Goal: Task Accomplishment & Management: Complete application form

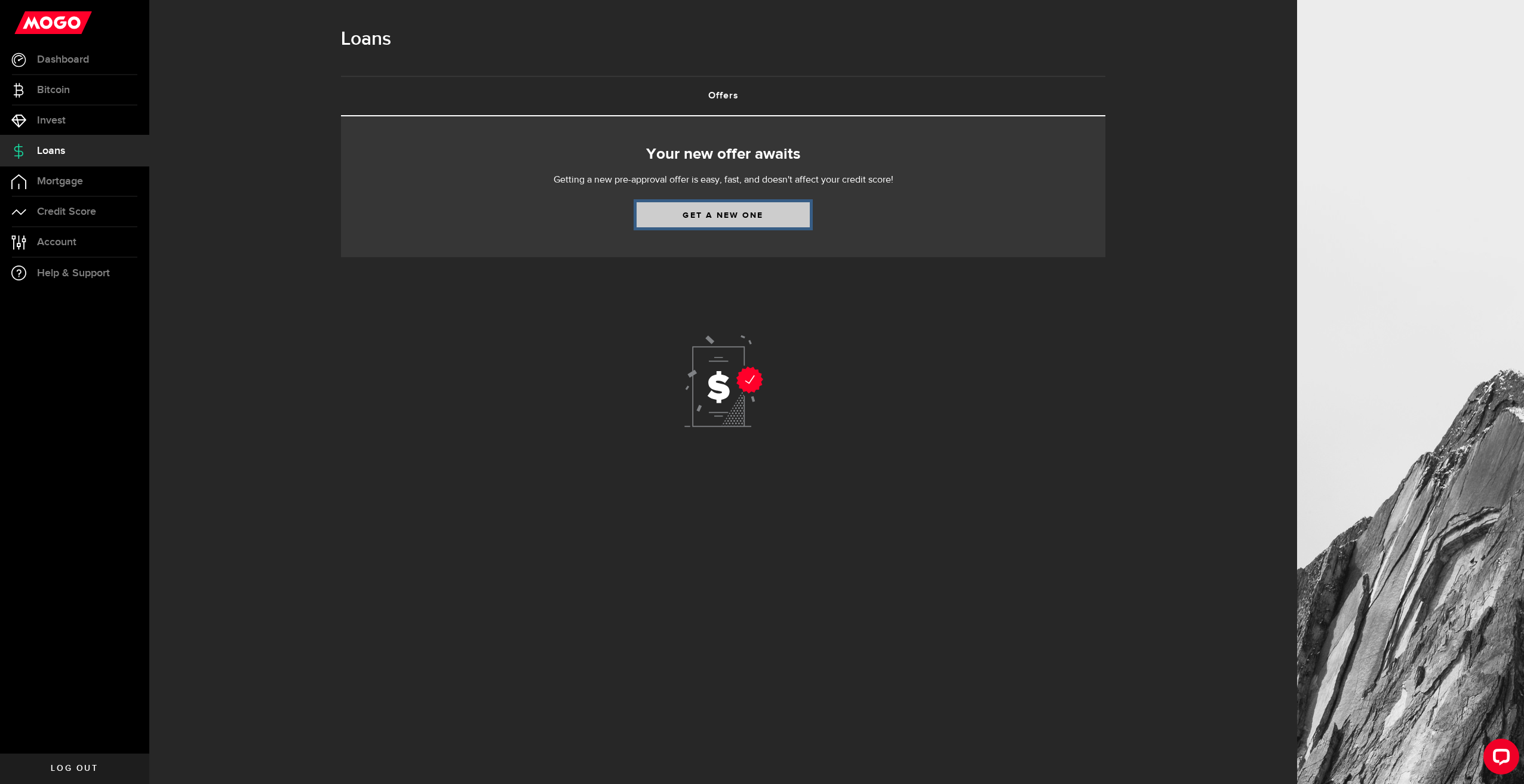
click at [740, 217] on link "Get a new one" at bounding box center [723, 215] width 173 height 25
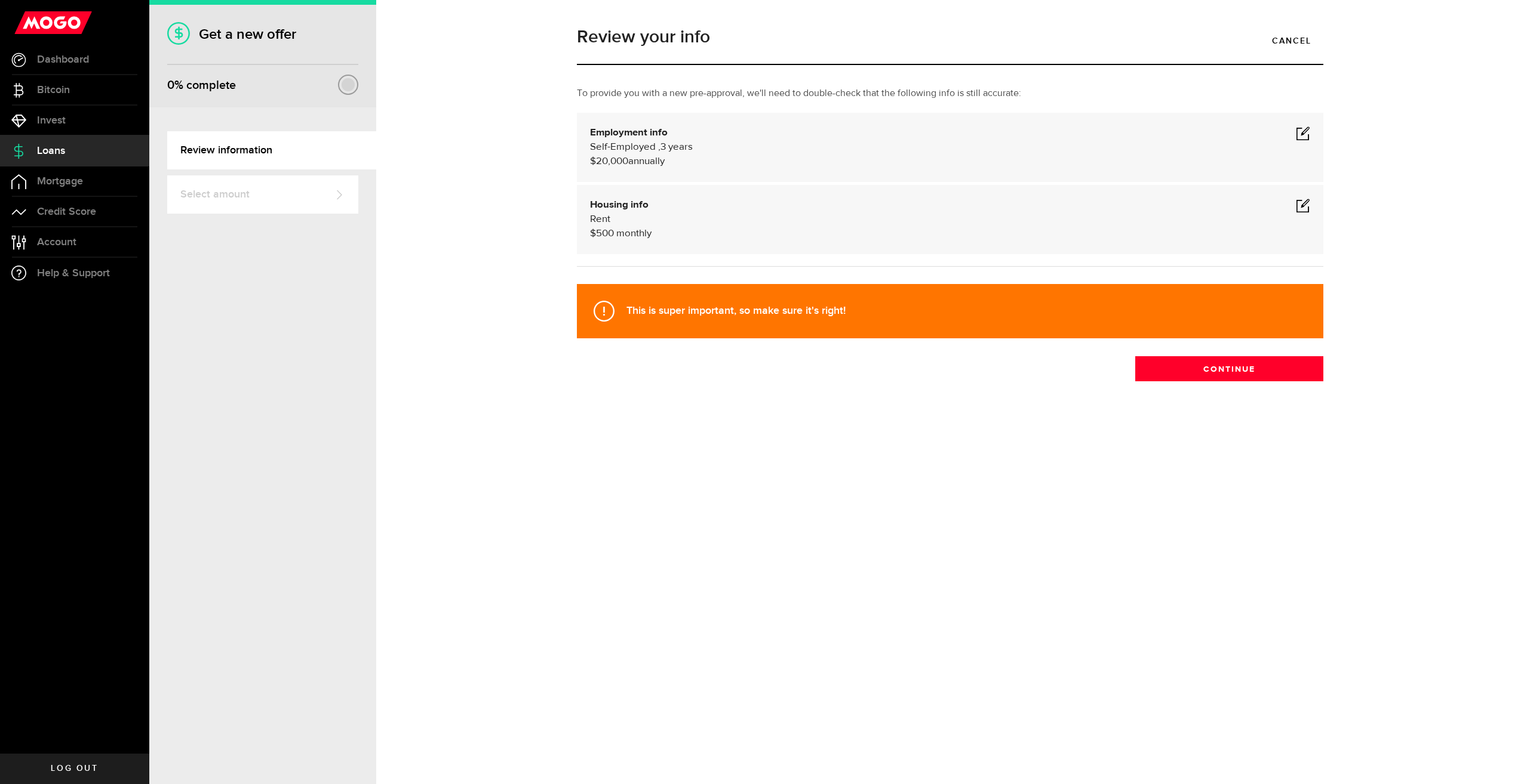
click at [1299, 132] on span at bounding box center [1302, 133] width 14 height 14
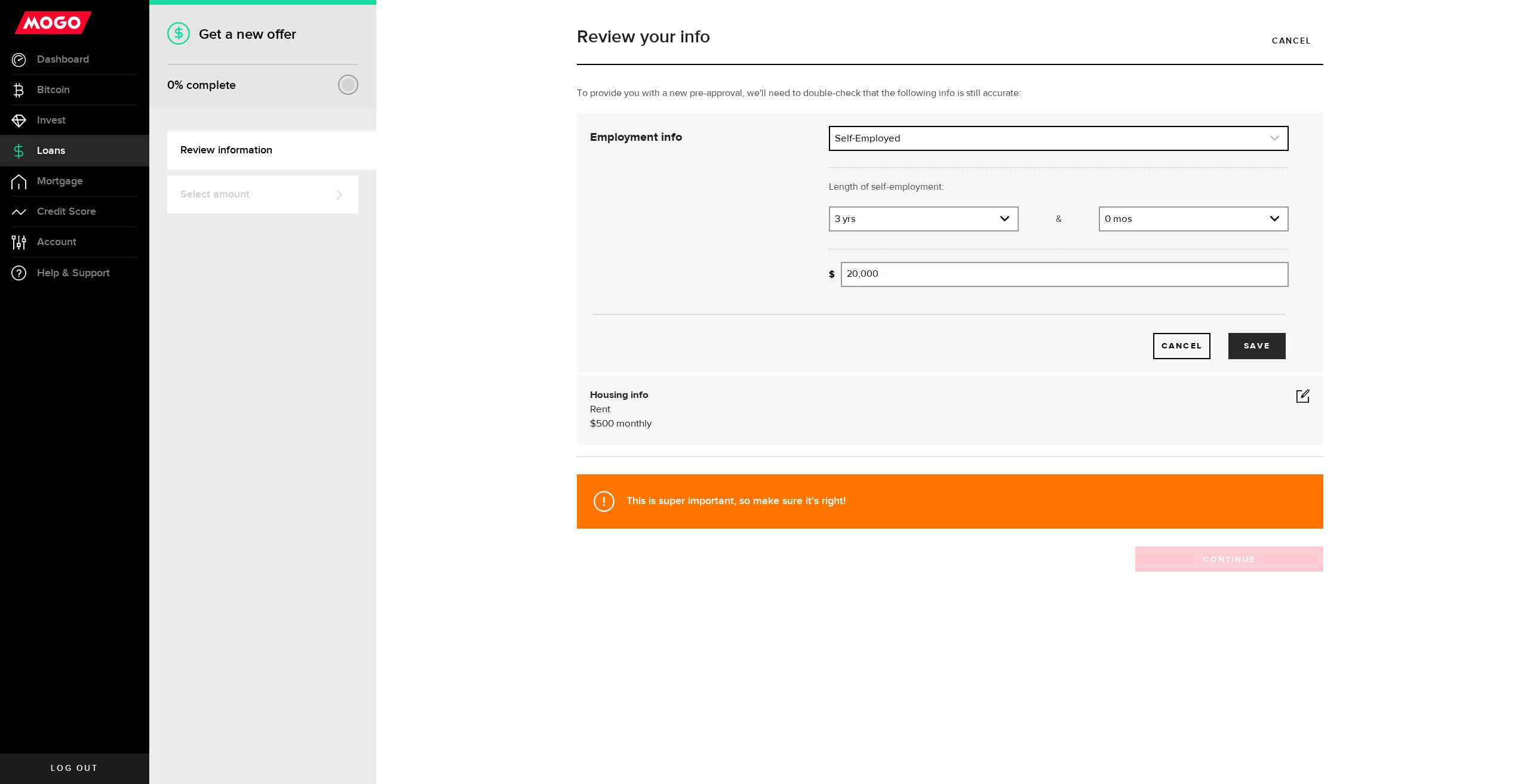
click at [976, 143] on link "expand select" at bounding box center [1058, 138] width 457 height 22
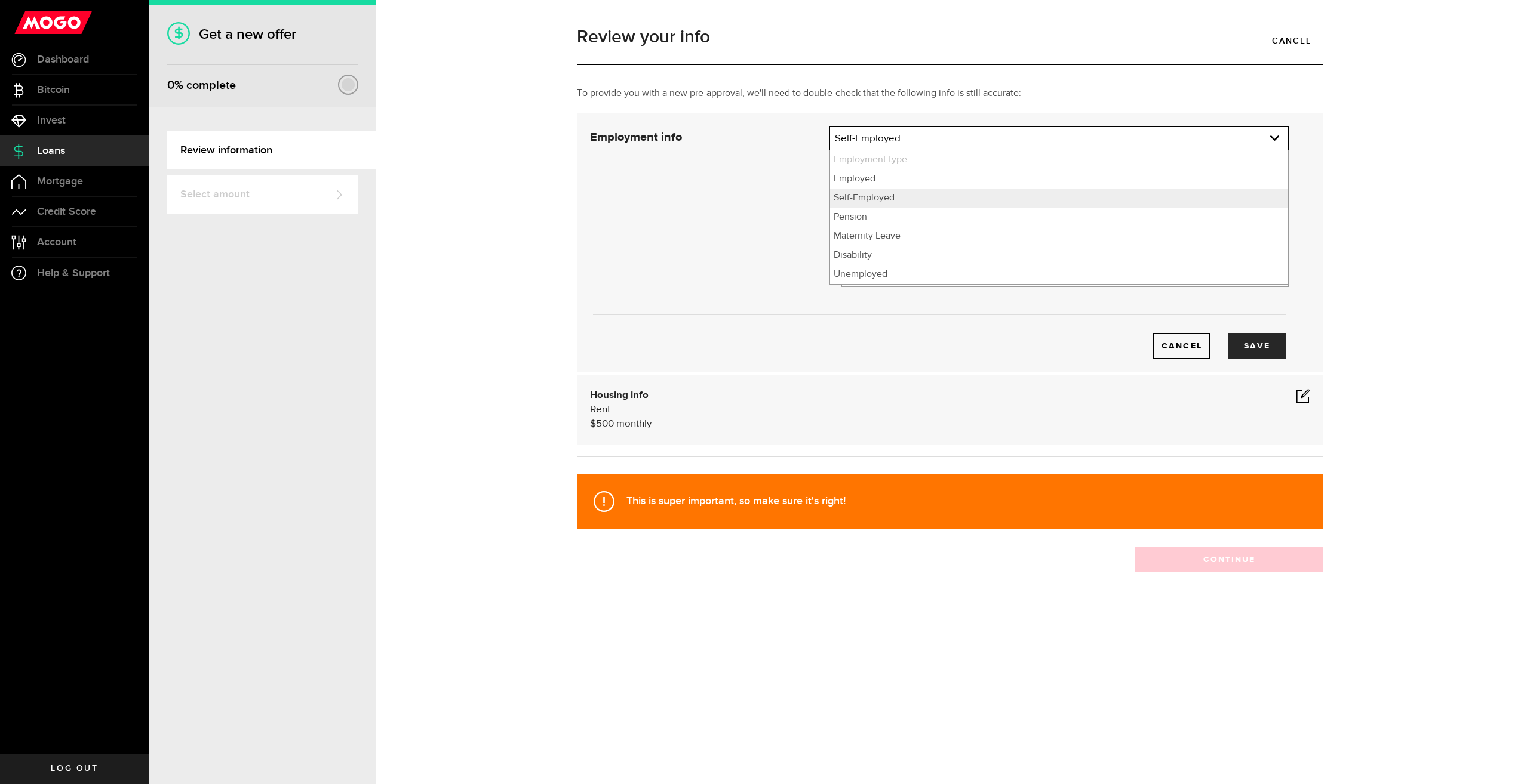
click at [750, 238] on div "Cancel Save" at bounding box center [939, 242] width 735 height 234
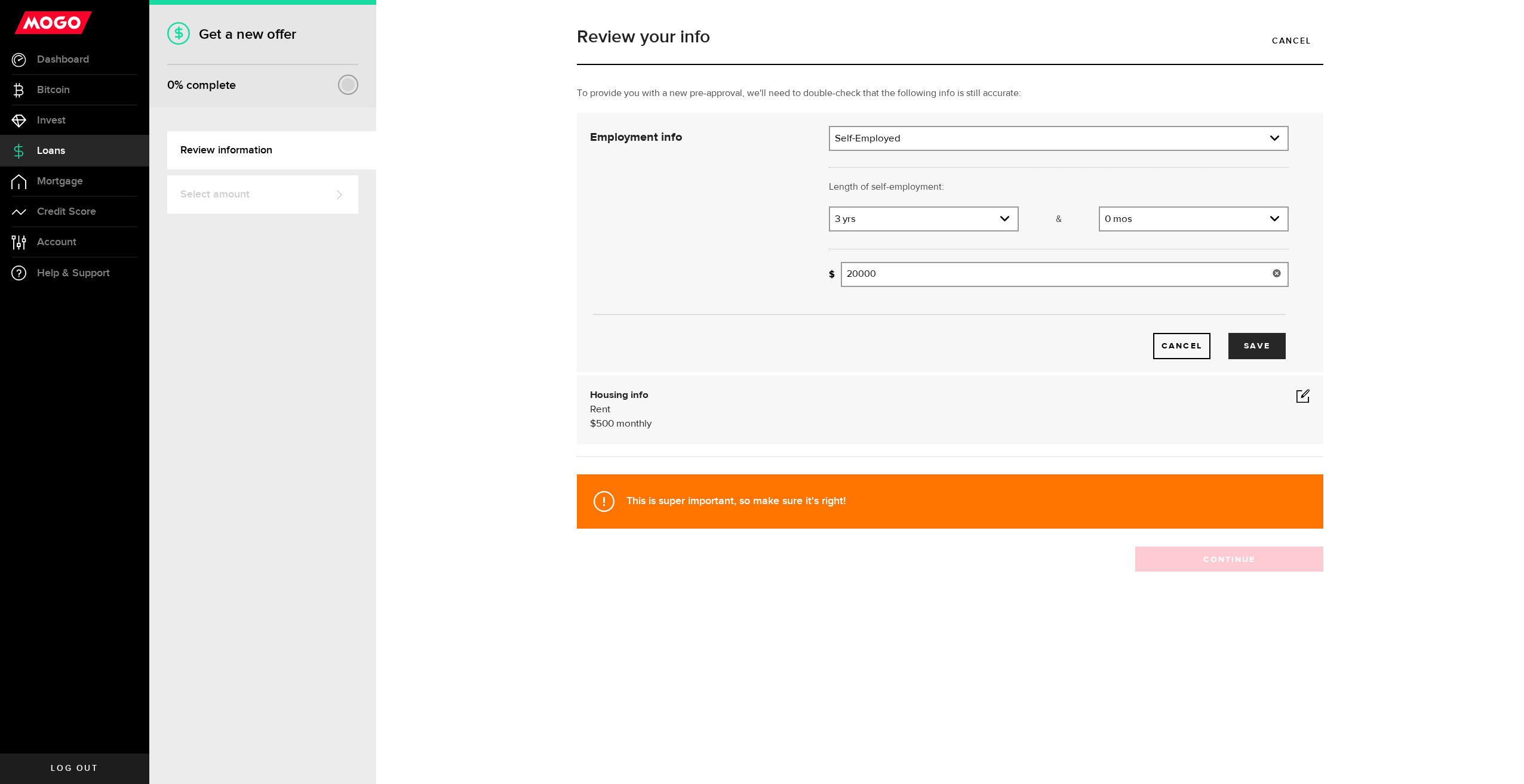
click at [985, 266] on input "20000" at bounding box center [1065, 275] width 448 height 25
type input "20,000"
click at [982, 220] on link "expand select" at bounding box center [924, 219] width 187 height 22
click at [955, 145] on link "expand select" at bounding box center [1058, 138] width 457 height 22
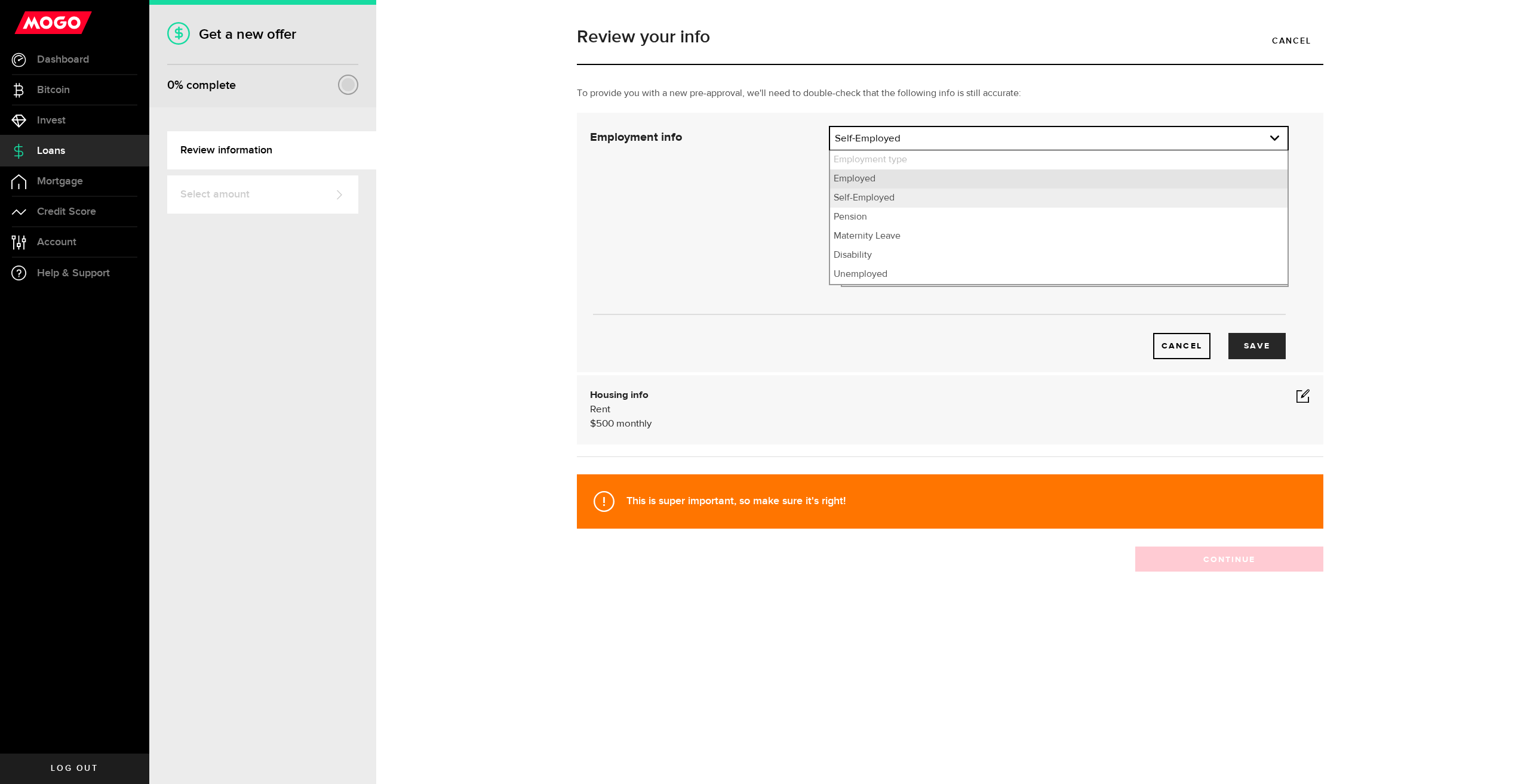
click at [877, 179] on li "Employed" at bounding box center [1058, 179] width 457 height 19
select select "Employed"
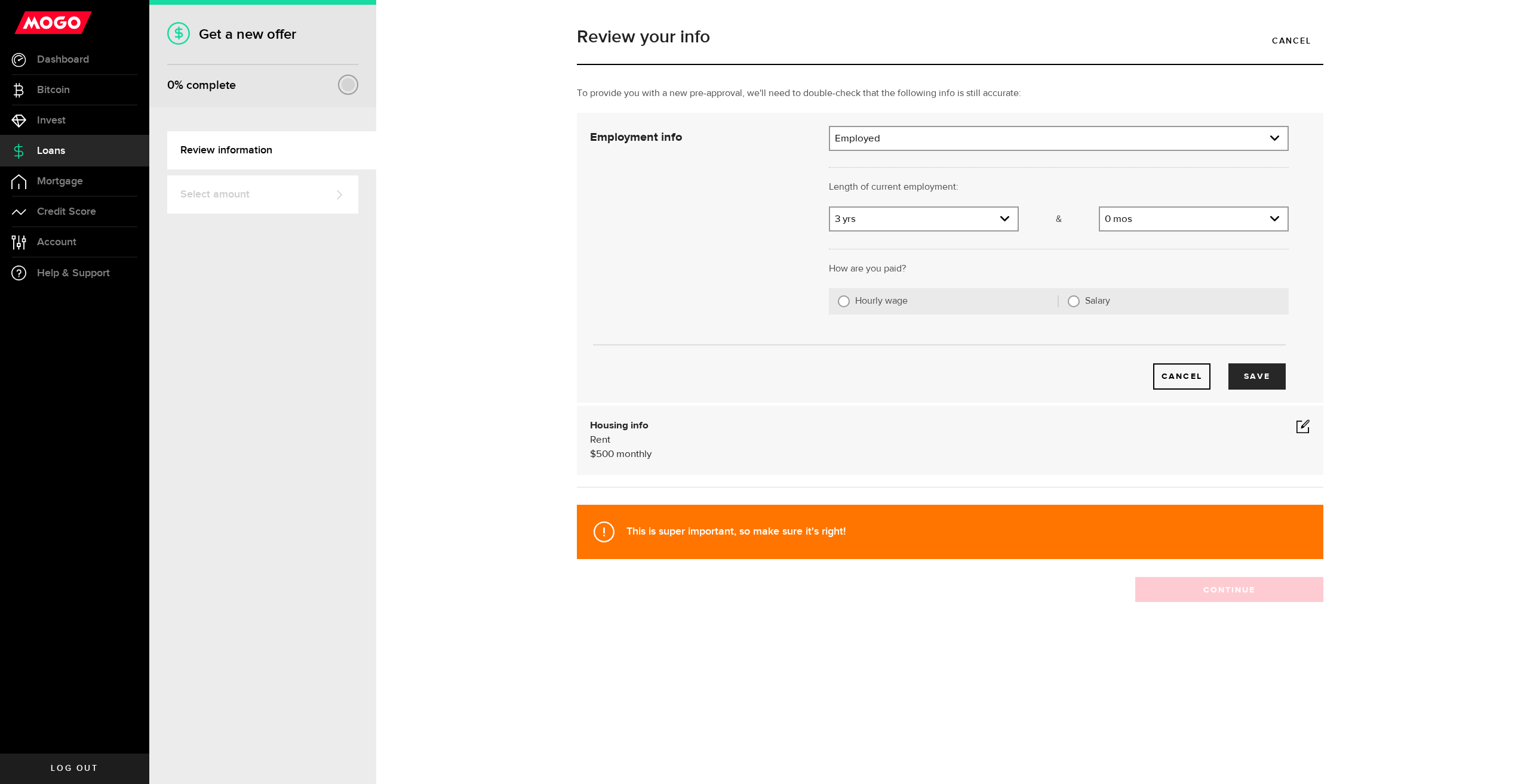
click at [1307, 429] on span at bounding box center [1302, 426] width 14 height 14
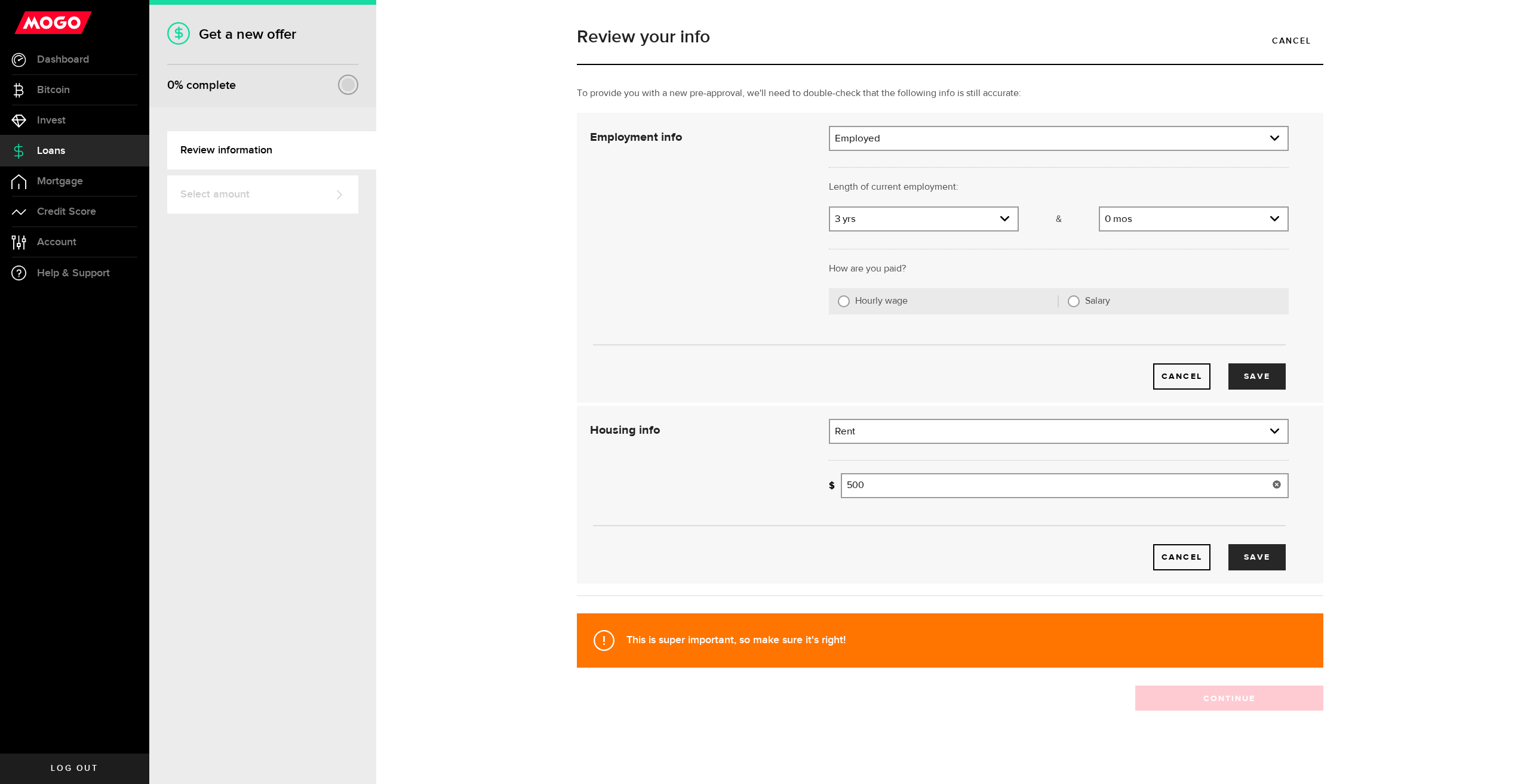
drag, startPoint x: 892, startPoint y: 487, endPoint x: 707, endPoint y: 467, distance: 186.1
click at [707, 467] on div "Housing info Residential status What's your residential status? Rent Residentia…" at bounding box center [939, 495] width 716 height 152
type input "0"
click at [1263, 557] on button "Save" at bounding box center [1257, 557] width 57 height 27
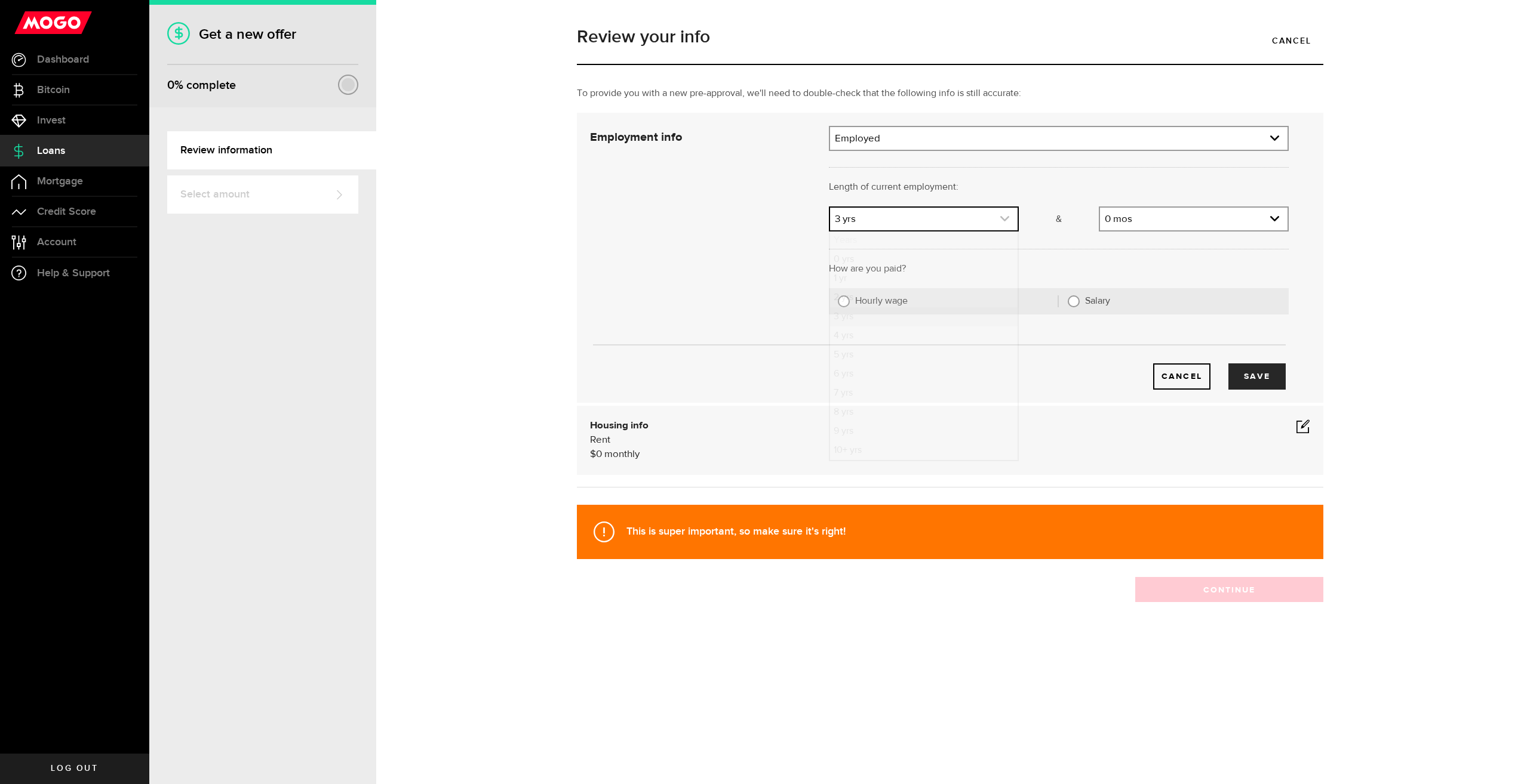
click at [883, 217] on link "expand select" at bounding box center [924, 219] width 187 height 22
click at [857, 294] on li "2 yrs" at bounding box center [924, 298] width 187 height 19
click at [891, 301] on label "Hourly wage" at bounding box center [957, 302] width 204 height 12
click at [850, 301] on input "Hourly wage" at bounding box center [844, 302] width 12 height 12
radio input "true"
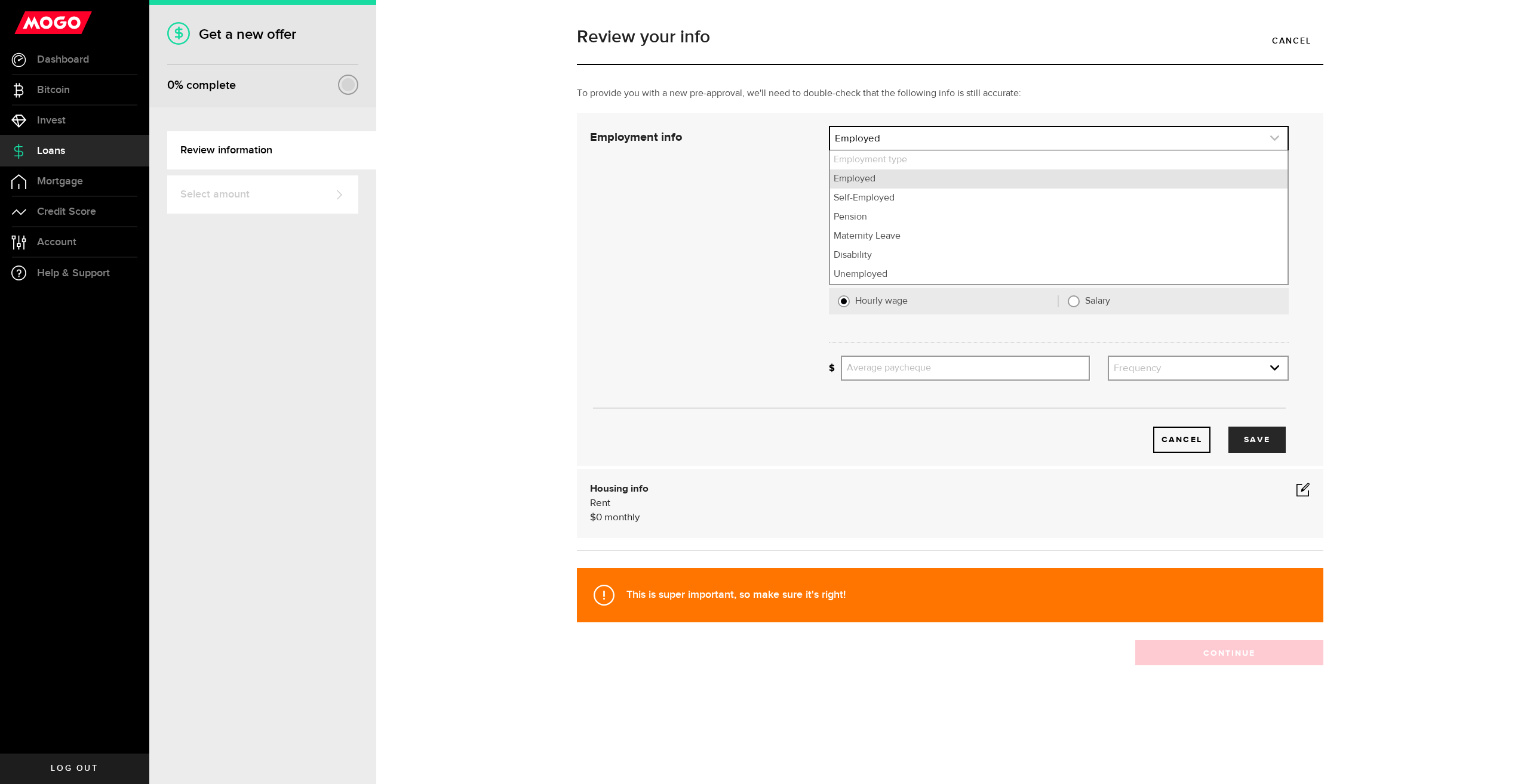
click at [966, 135] on link "expand select" at bounding box center [1058, 138] width 457 height 22
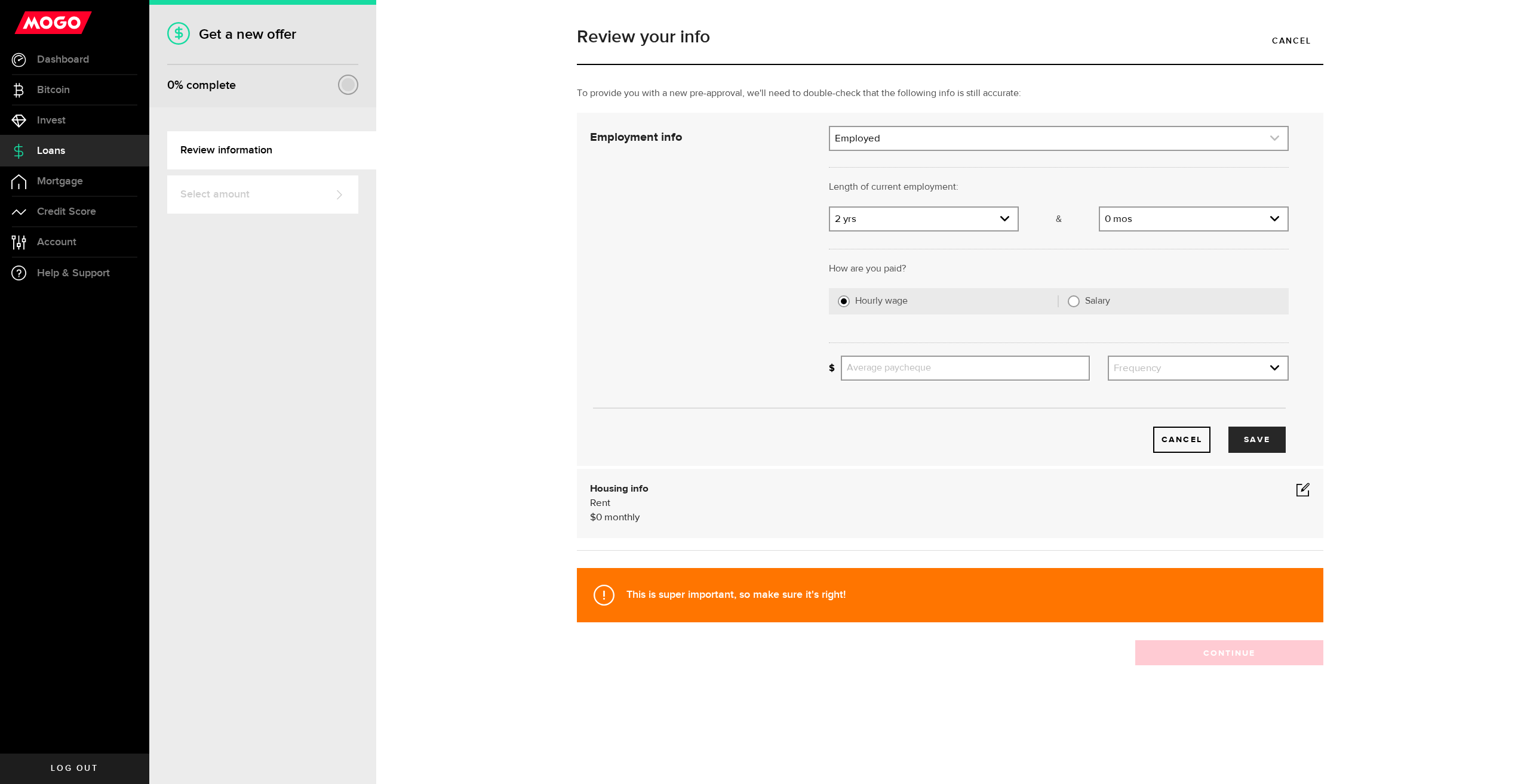
click at [966, 135] on link "expand select" at bounding box center [1058, 138] width 457 height 22
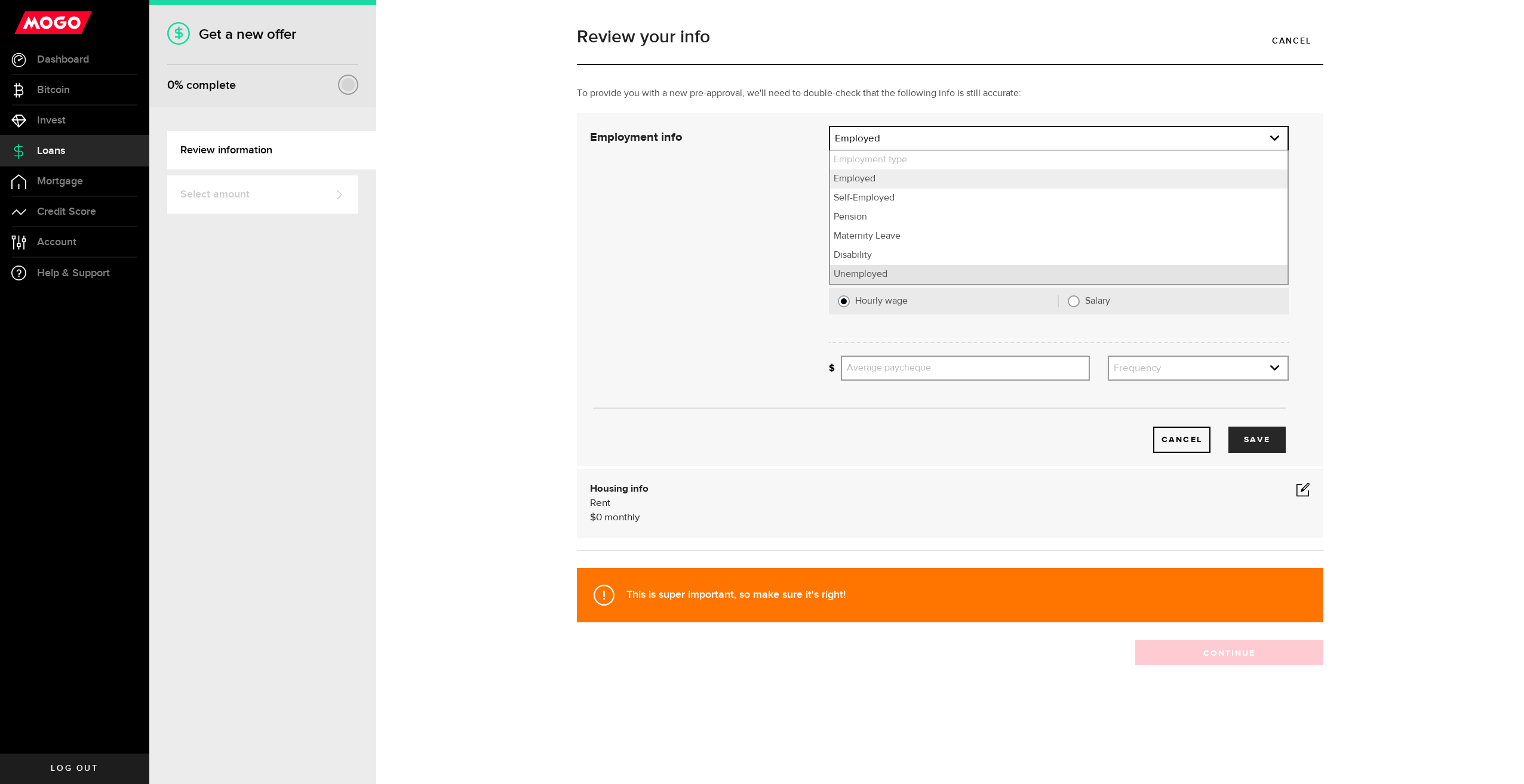
click at [875, 279] on li "Unemployed" at bounding box center [1058, 275] width 457 height 19
select select "Unemployed"
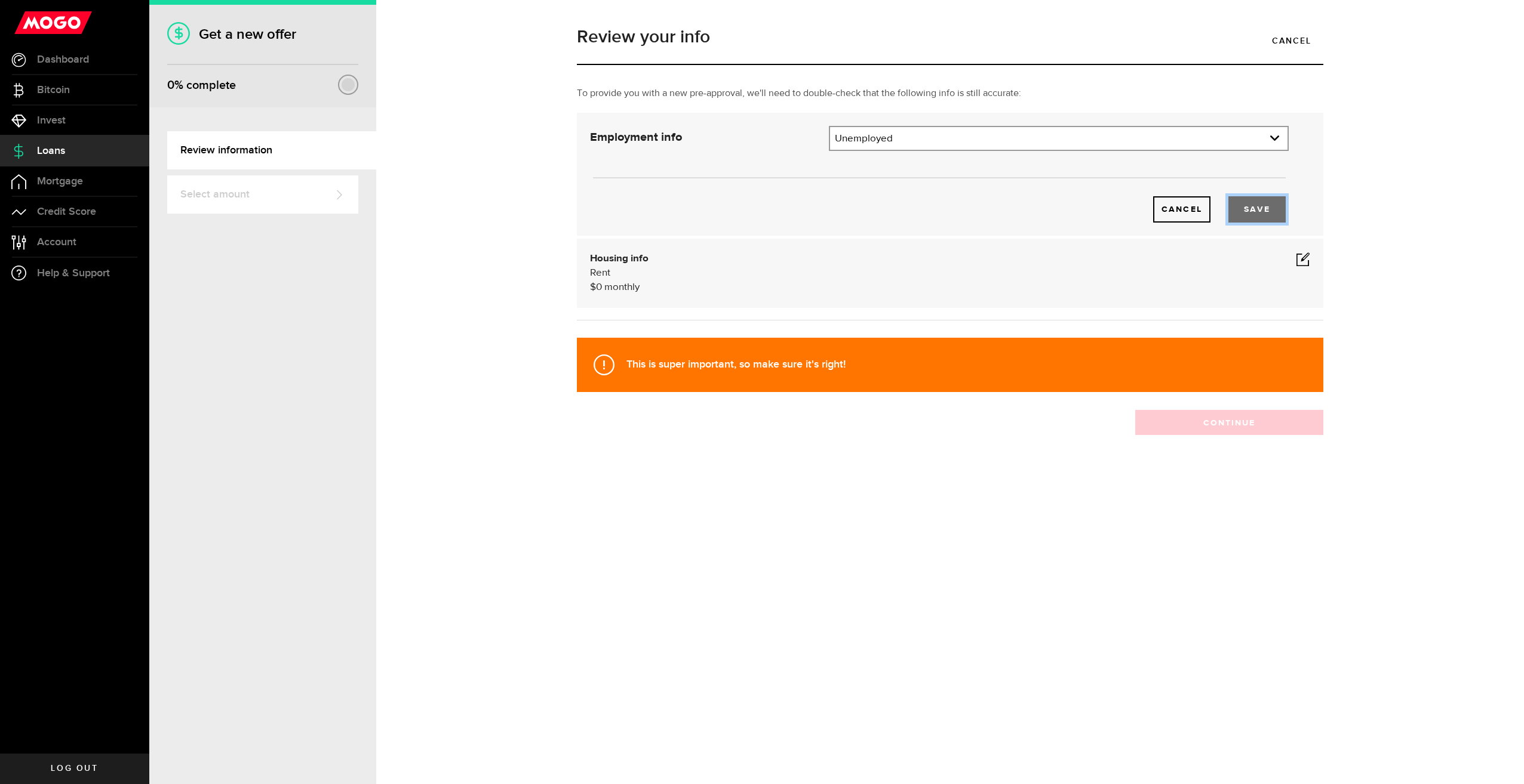
click at [1262, 209] on button "Save" at bounding box center [1257, 209] width 57 height 27
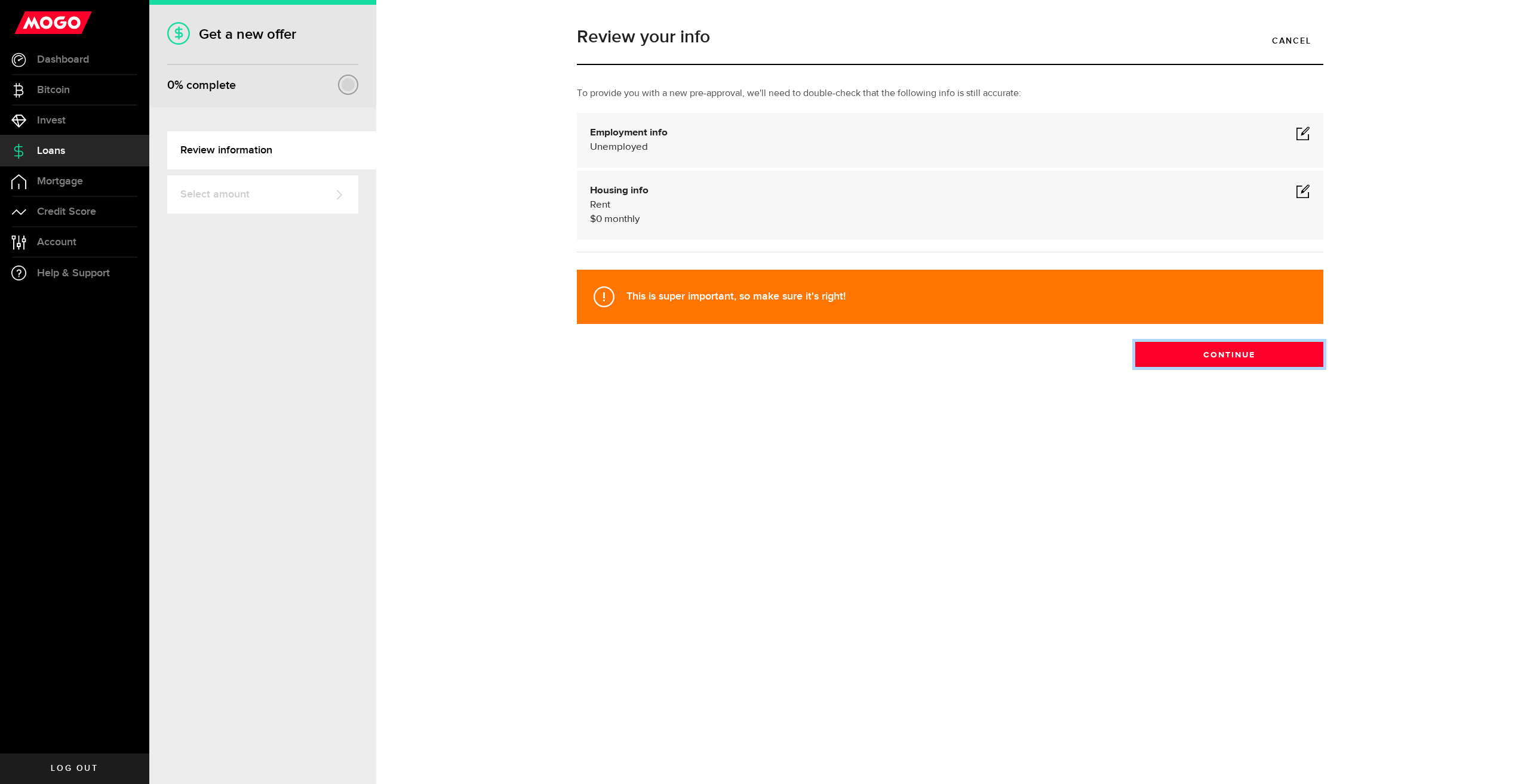
click at [1236, 355] on button "Continue" at bounding box center [1229, 354] width 188 height 25
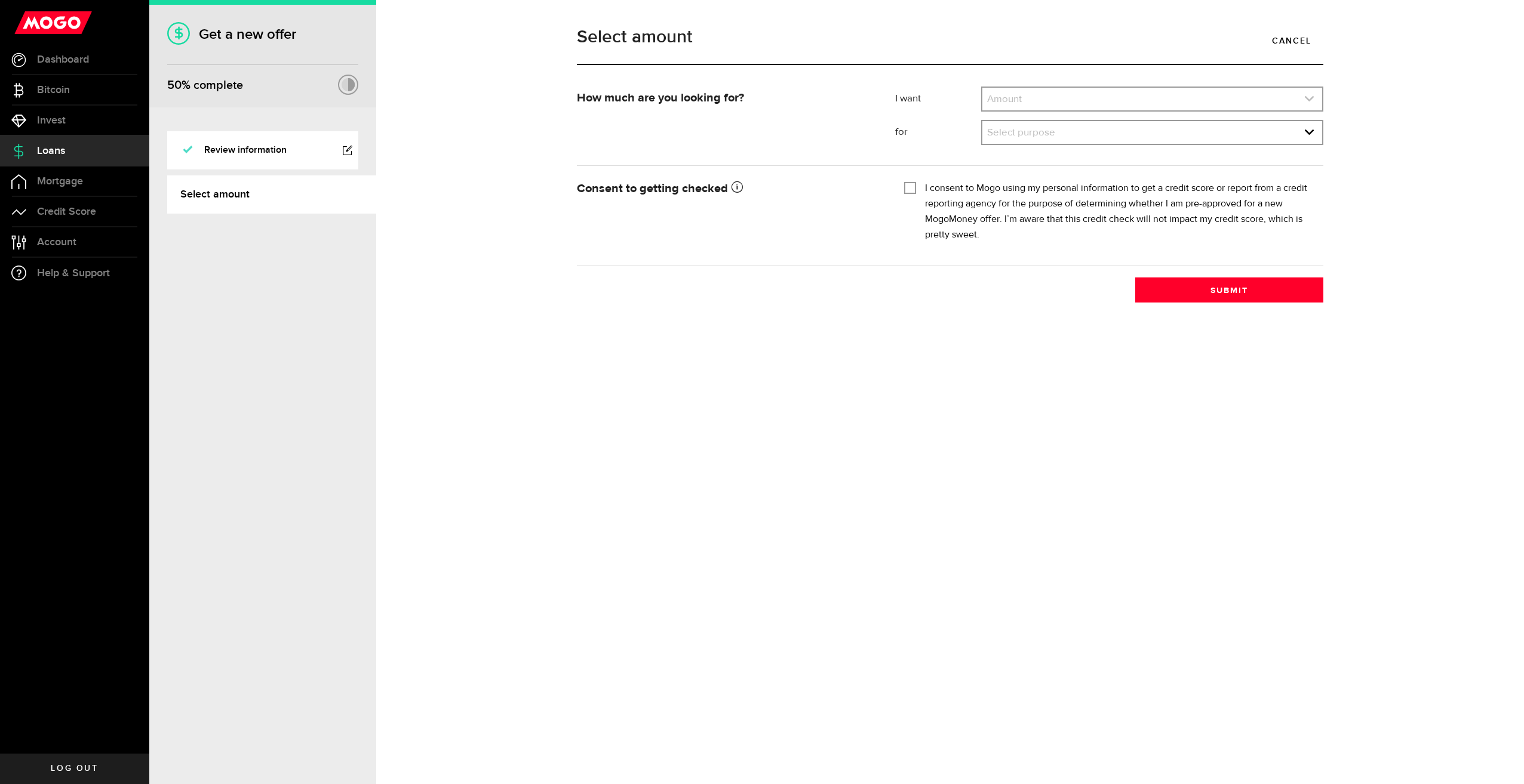
click at [1058, 98] on link "expand select" at bounding box center [1152, 99] width 340 height 22
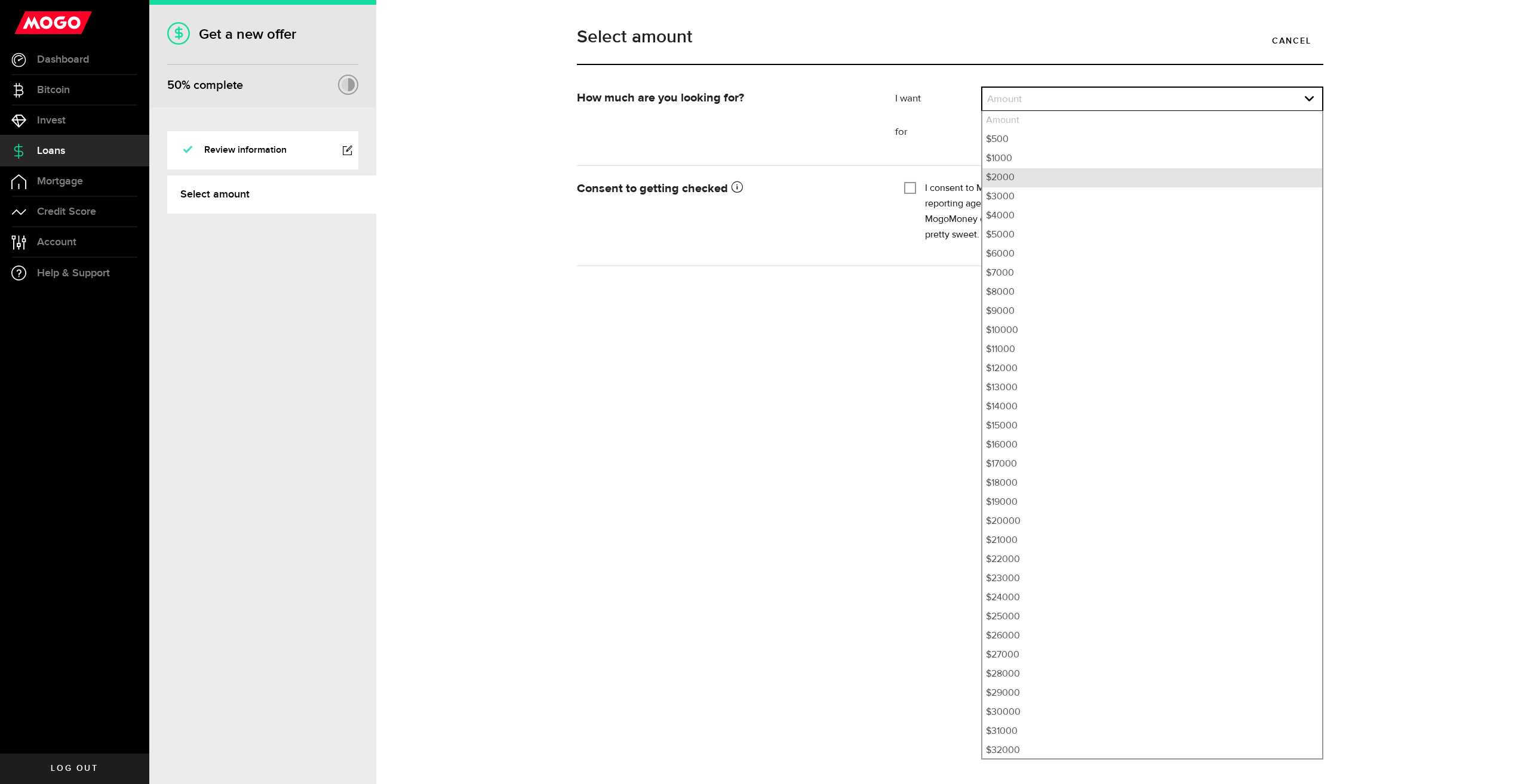
click at [1011, 176] on li "$2000" at bounding box center [1152, 178] width 340 height 19
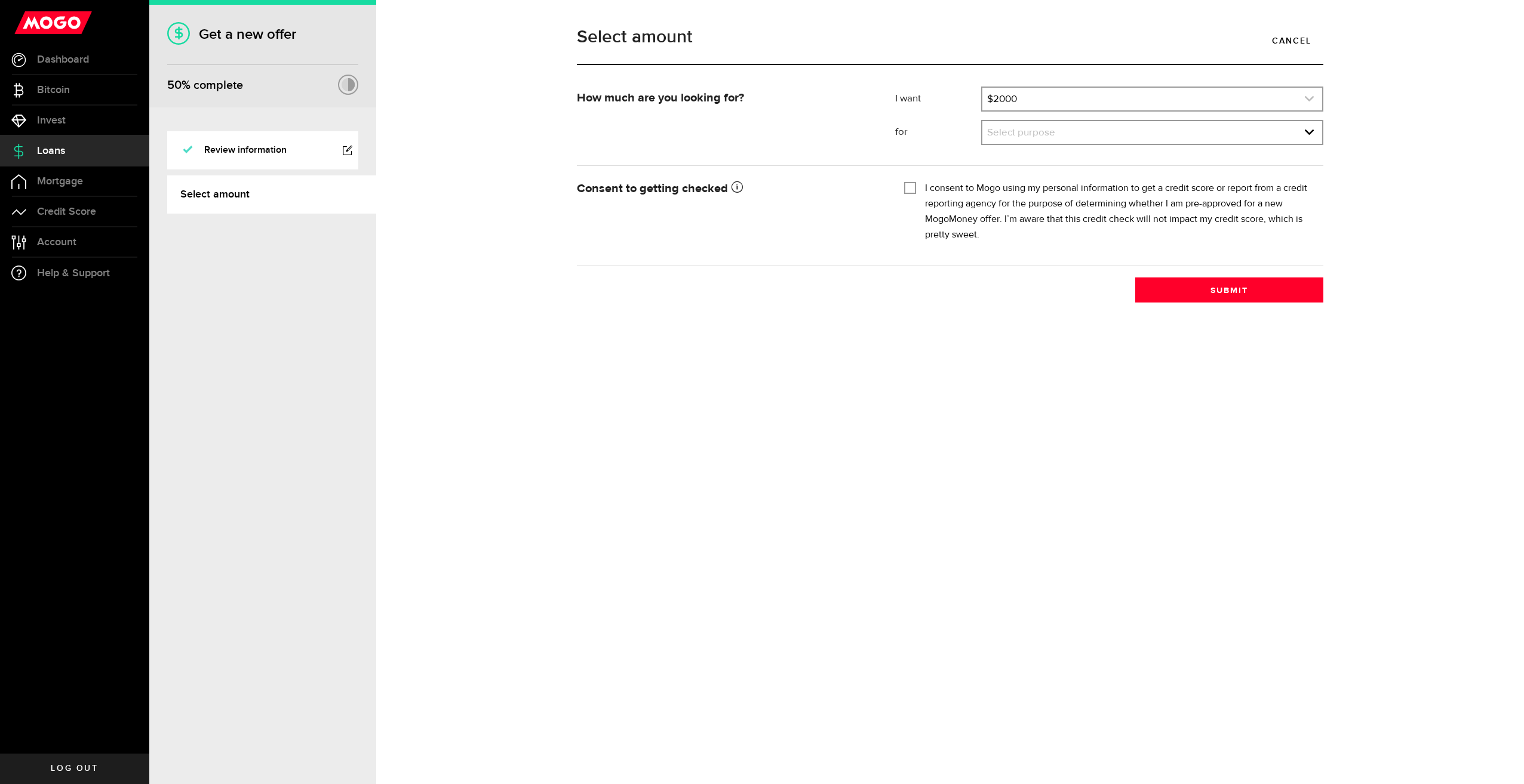
click at [1022, 108] on link "expand select" at bounding box center [1152, 99] width 340 height 22
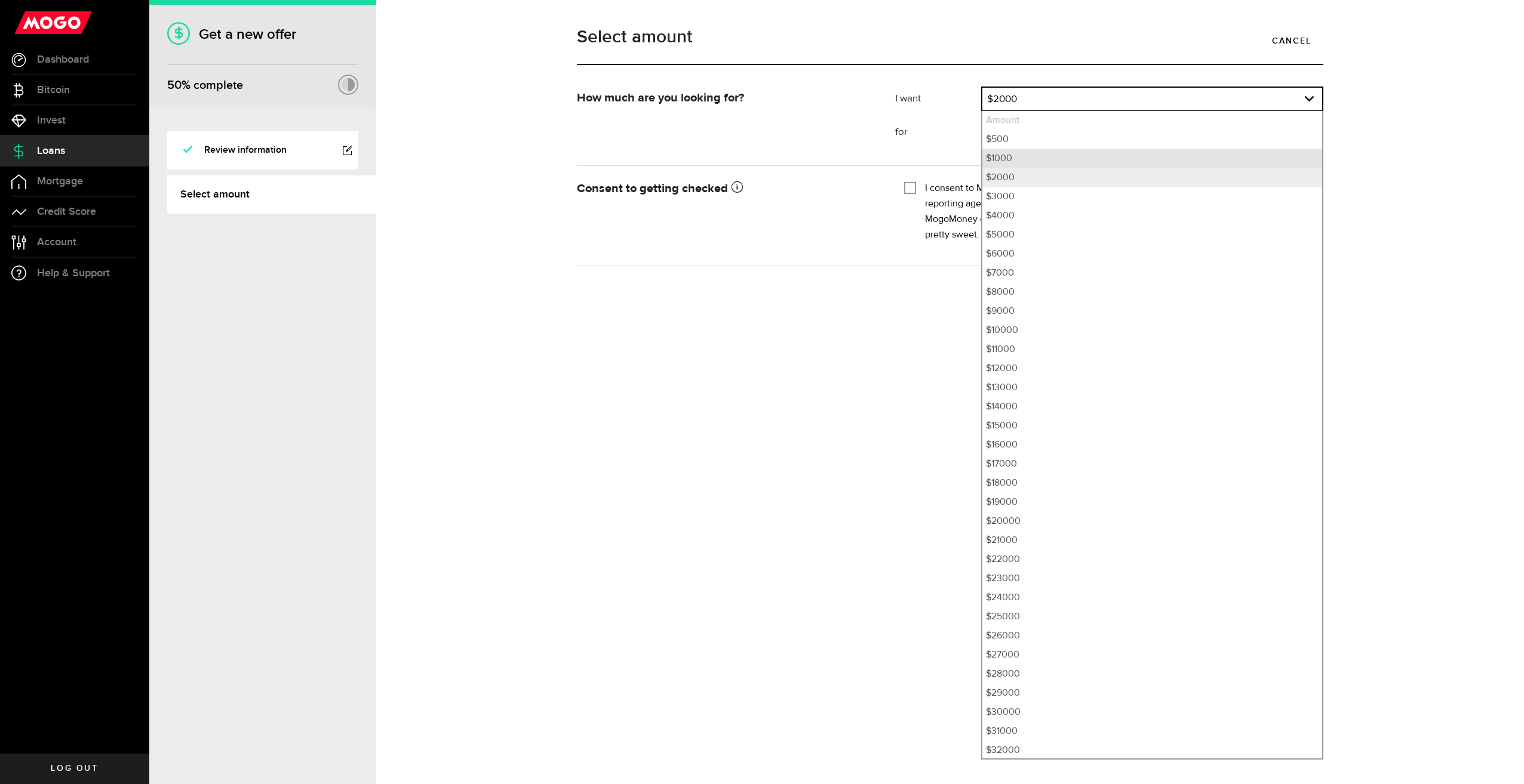
click at [1003, 155] on li "$1000" at bounding box center [1152, 159] width 340 height 19
select select "1000"
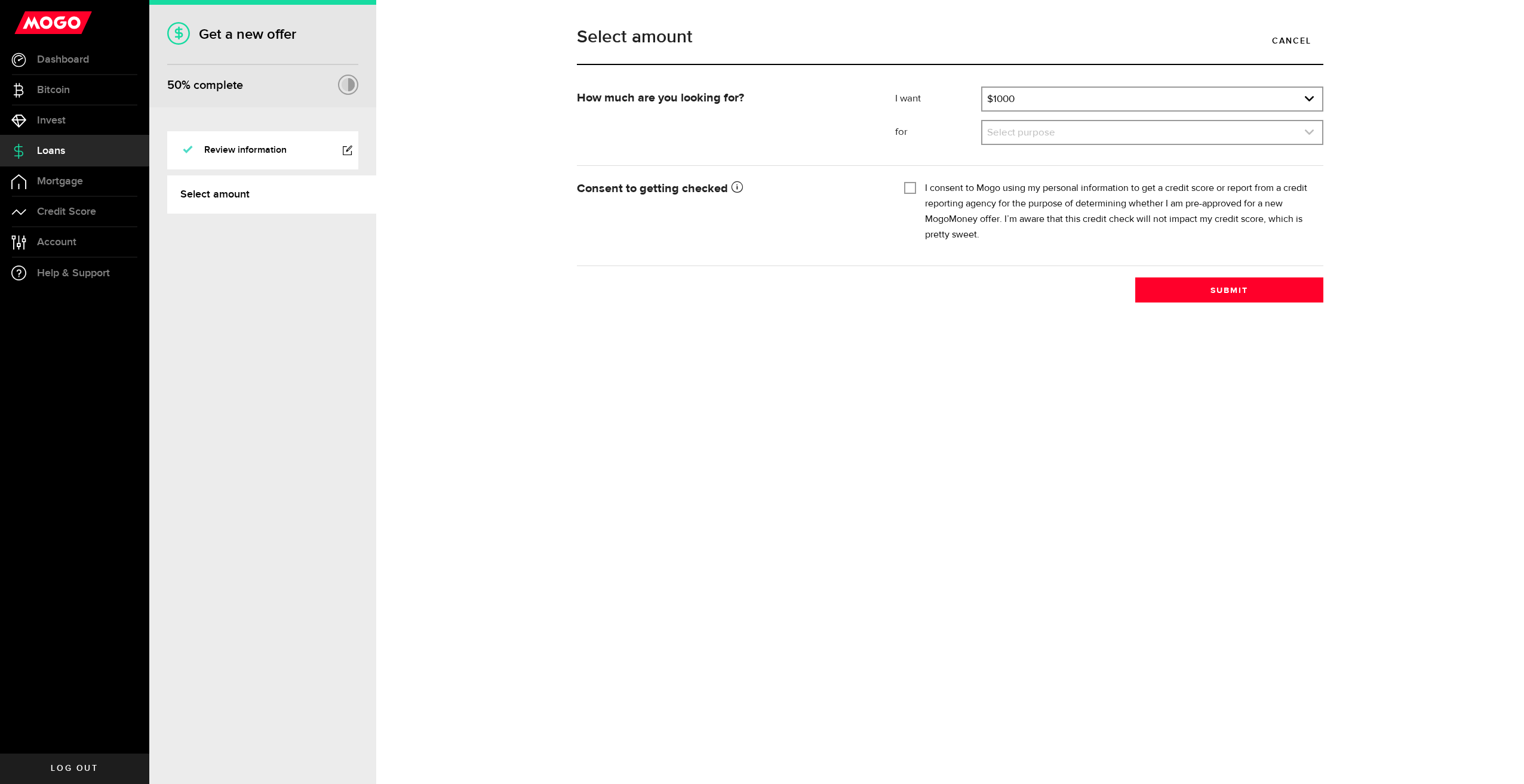
click at [1007, 135] on link "expand select" at bounding box center [1152, 132] width 340 height 22
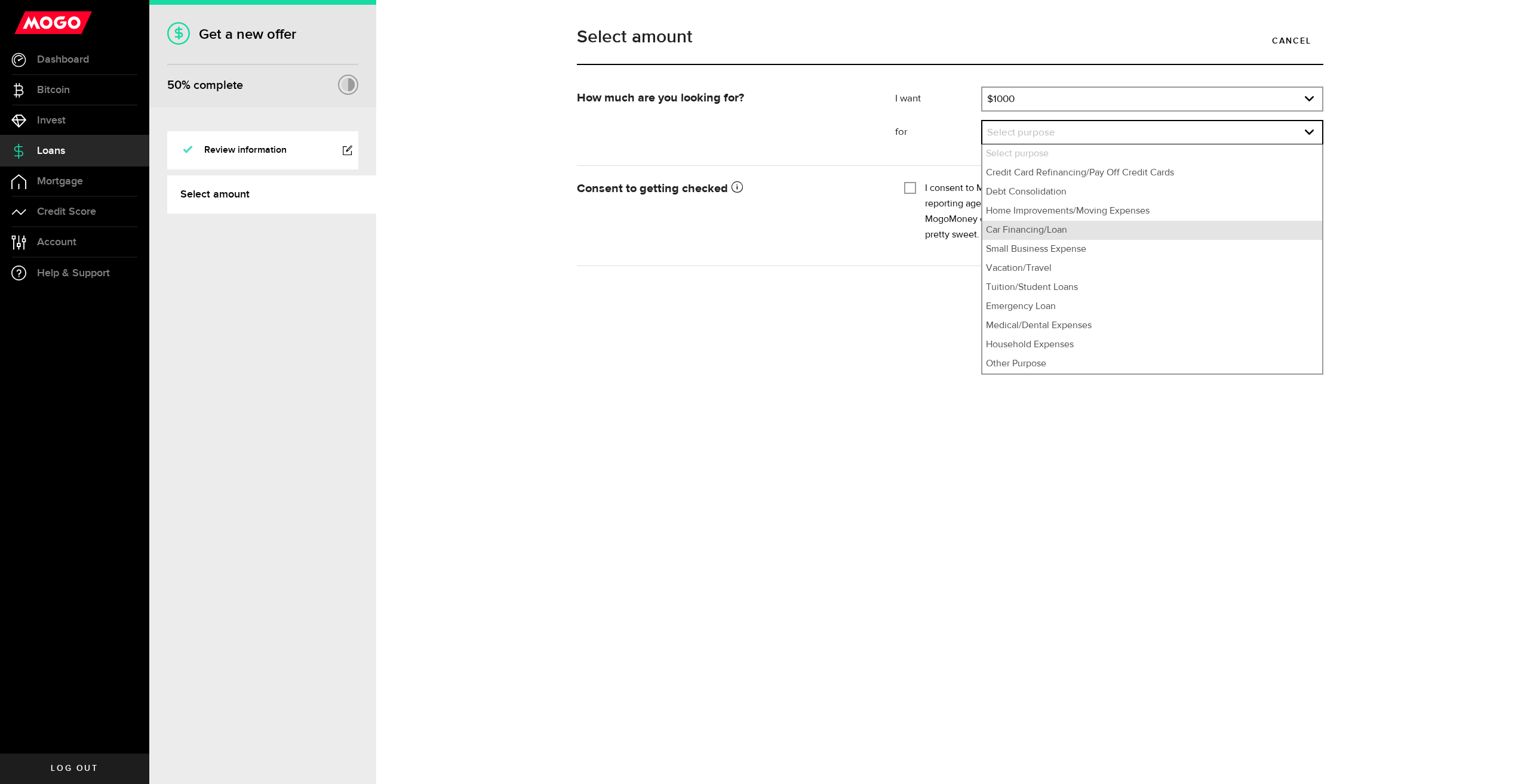
click at [1030, 231] on li "Car Financing/Loan" at bounding box center [1152, 230] width 340 height 19
select select "Car Financing/Loan"
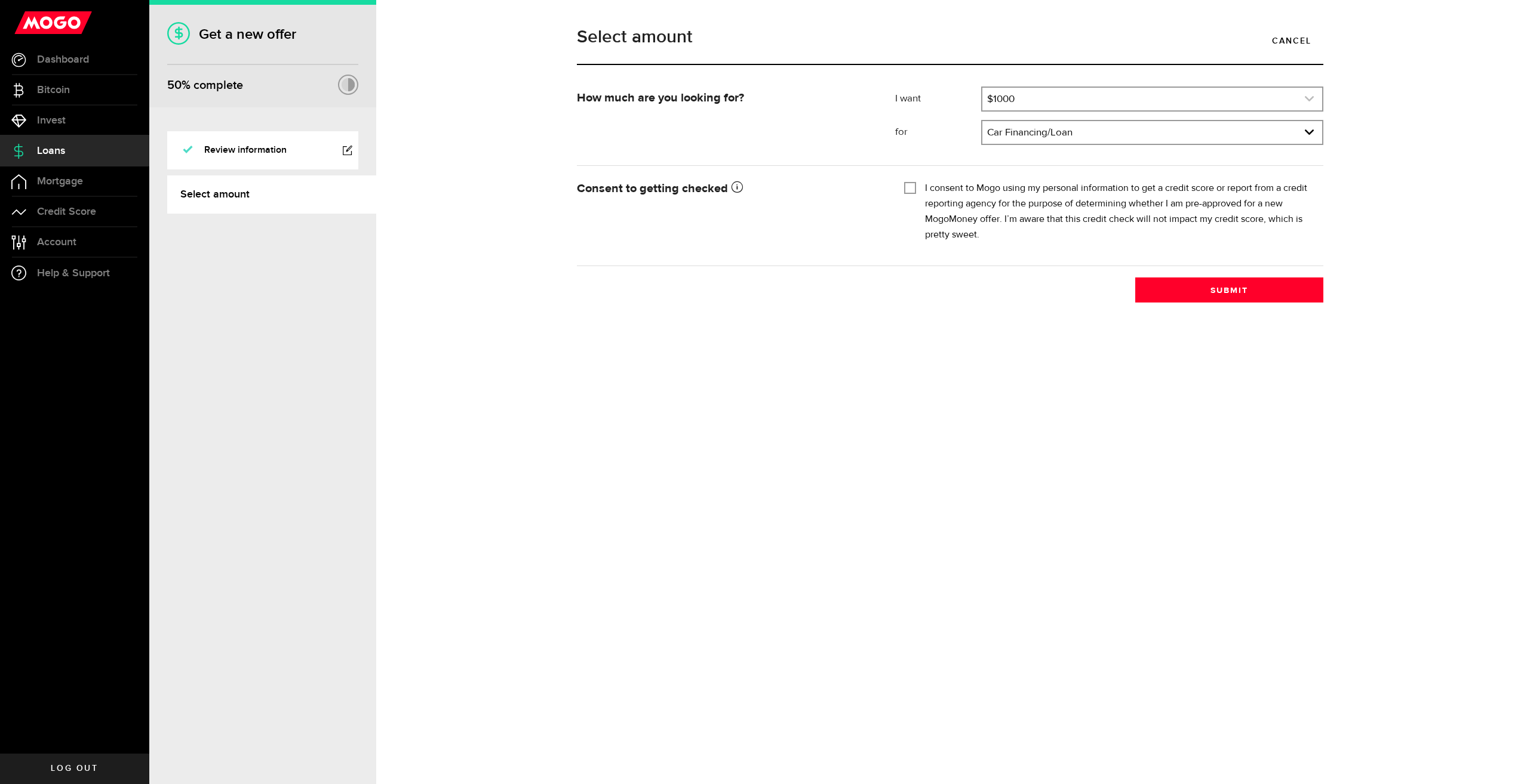
click at [1033, 101] on link "expand select" at bounding box center [1152, 99] width 340 height 22
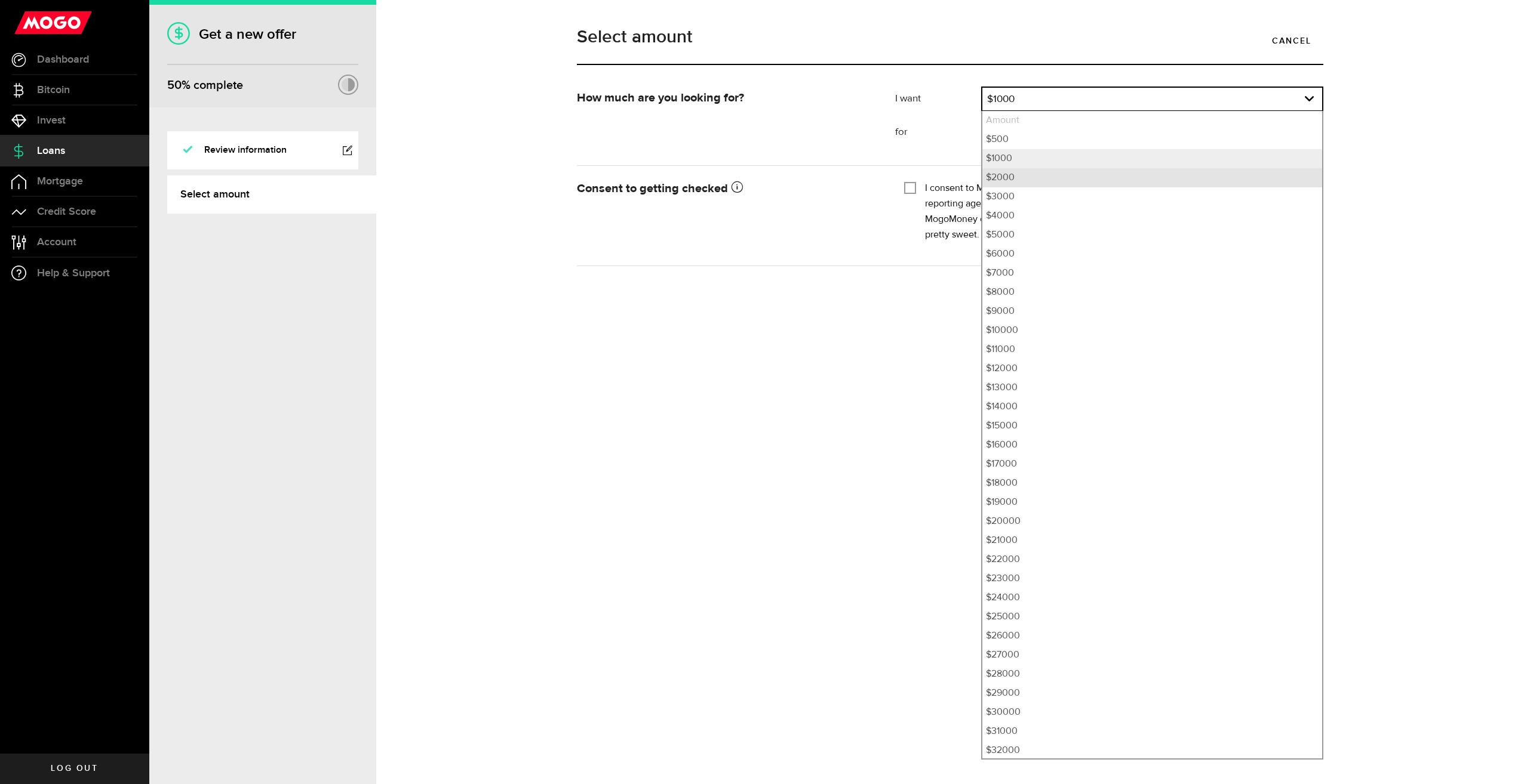
click at [1020, 176] on li "$2000" at bounding box center [1152, 178] width 340 height 19
select select "2000"
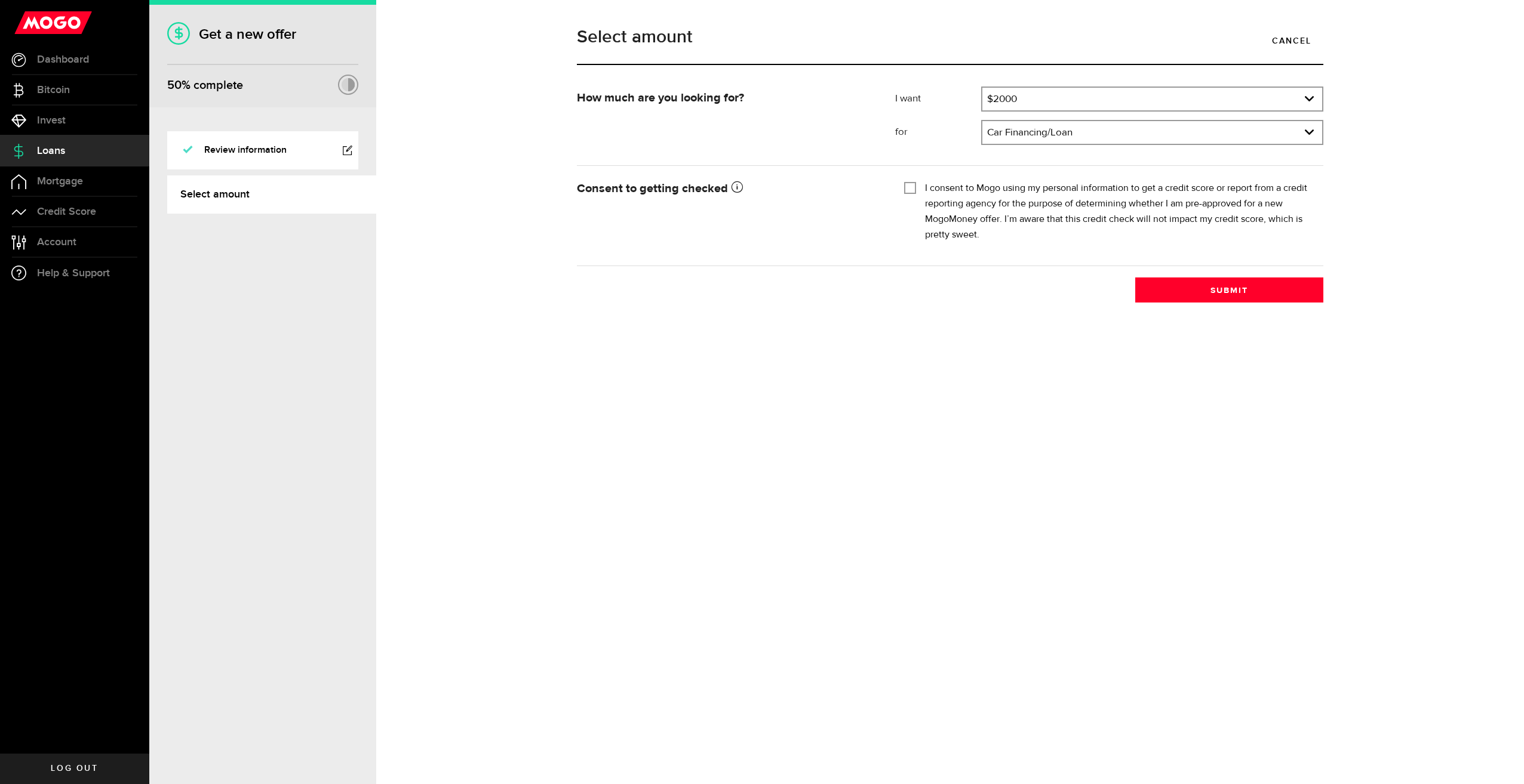
click at [904, 185] on input "I consent to Mogo using my personal information to get a credit score or report…" at bounding box center [910, 187] width 12 height 12
checkbox input "true"
click at [1203, 289] on button "Submit" at bounding box center [1229, 289] width 188 height 25
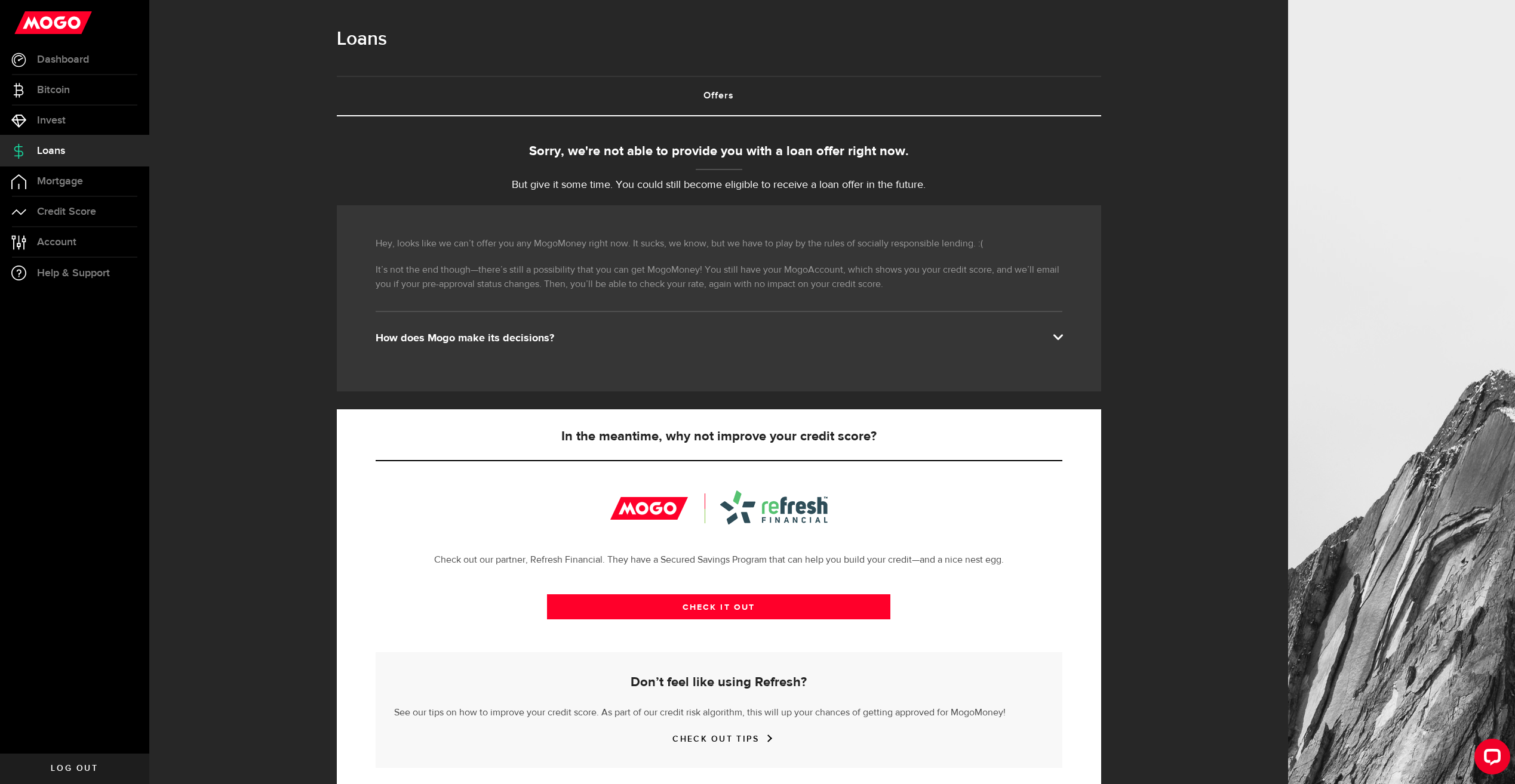
scroll to position [22, 0]
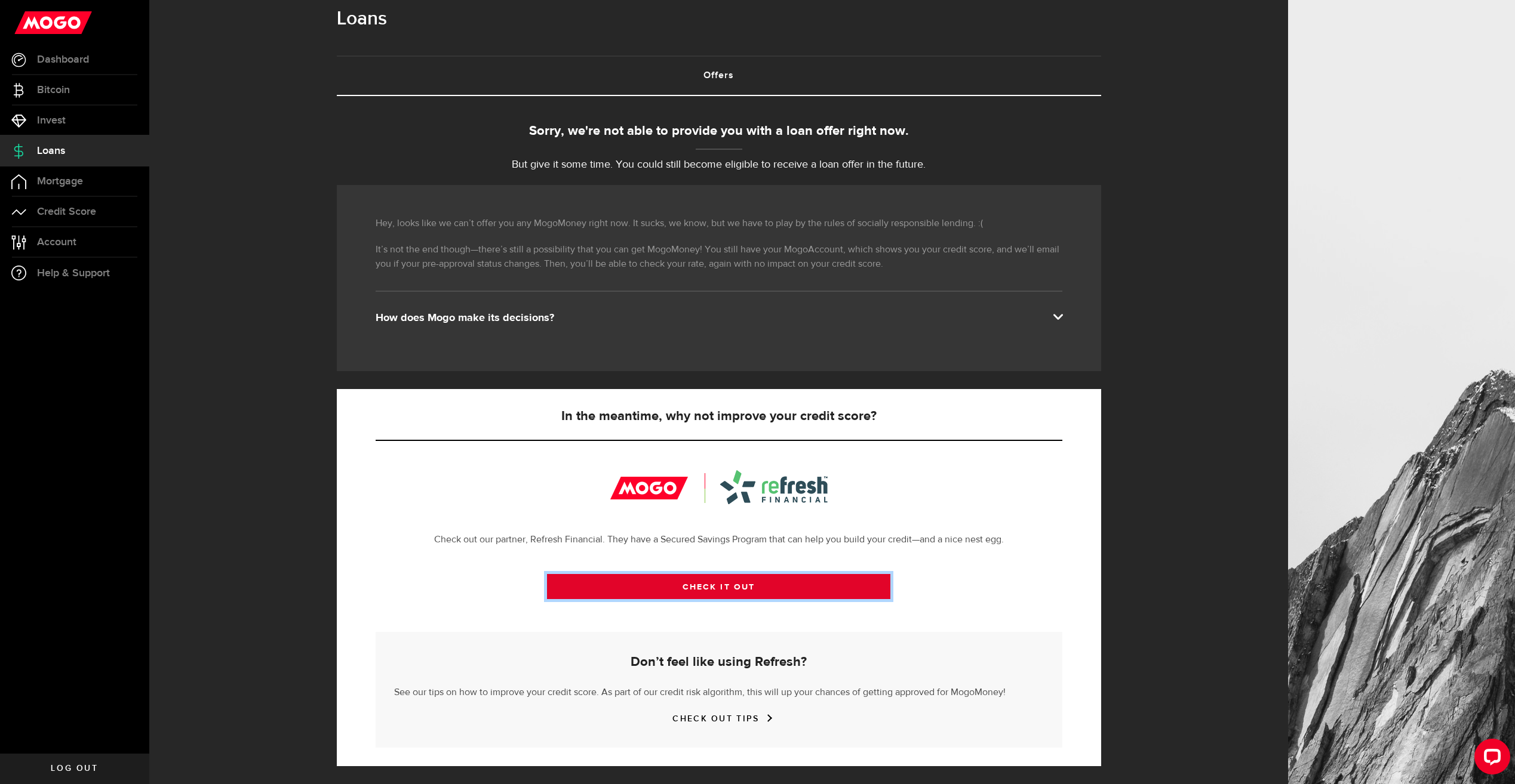
click at [793, 588] on link "CHECK IT OUT" at bounding box center [719, 586] width 343 height 25
